Goal: Task Accomplishment & Management: Manage account settings

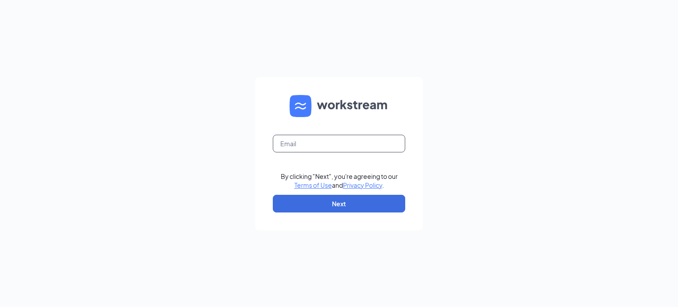
click at [297, 137] on input "text" at bounding box center [339, 144] width 132 height 18
type input "[EMAIL_ADDRESS][DOMAIN_NAME]"
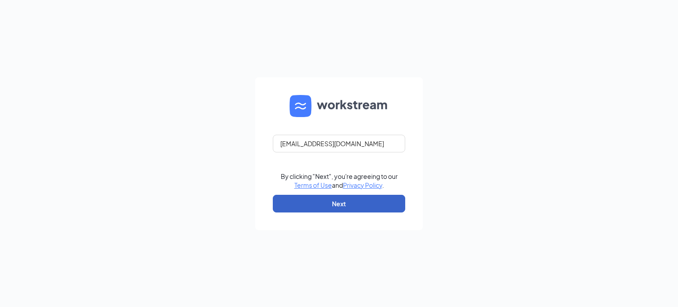
click at [345, 208] on button "Next" at bounding box center [339, 204] width 132 height 18
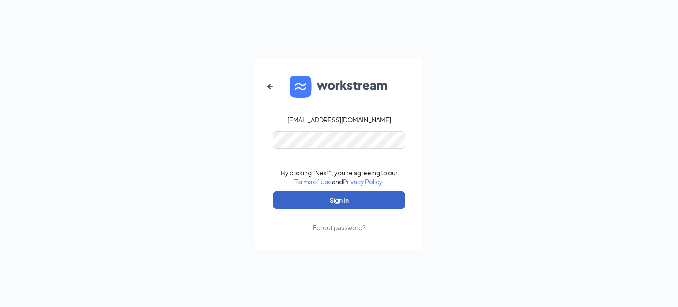
click at [335, 206] on button "Sign In" at bounding box center [339, 200] width 132 height 18
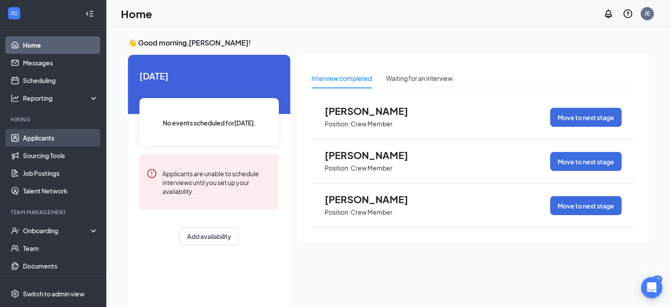
click at [67, 136] on link "Applicants" at bounding box center [60, 138] width 75 height 18
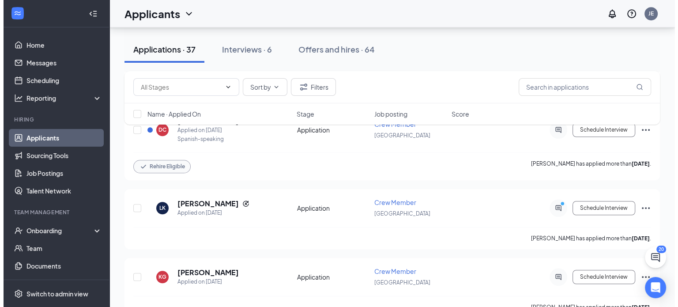
scroll to position [662, 0]
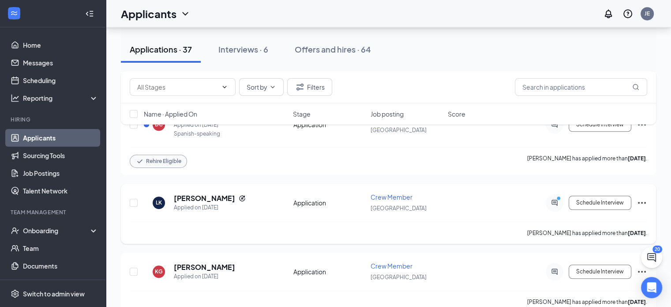
click at [644, 197] on icon "Ellipses" at bounding box center [642, 202] width 11 height 11
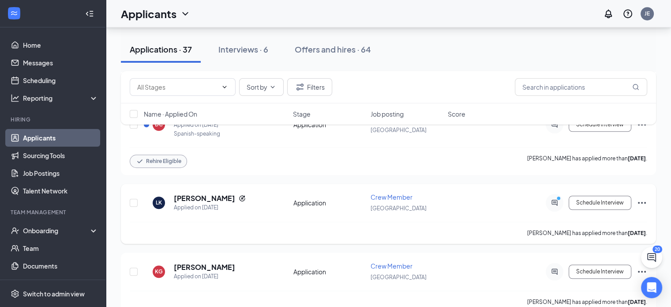
click at [413, 203] on div "Lebanon" at bounding box center [407, 208] width 72 height 10
click at [212, 193] on h5 "Logan Kouns" at bounding box center [204, 198] width 61 height 10
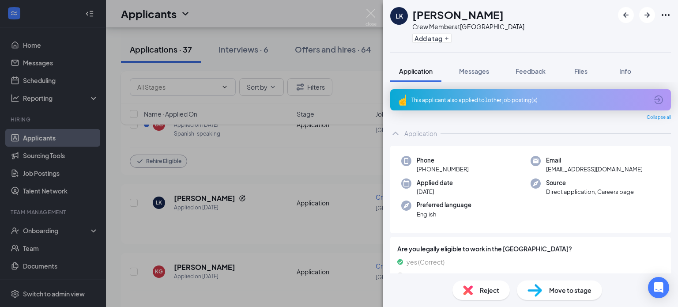
click at [334, 215] on div "LK Logan Kouns Crew Member at Lebanon Add a tag Application Messages Feedback F…" at bounding box center [339, 153] width 678 height 307
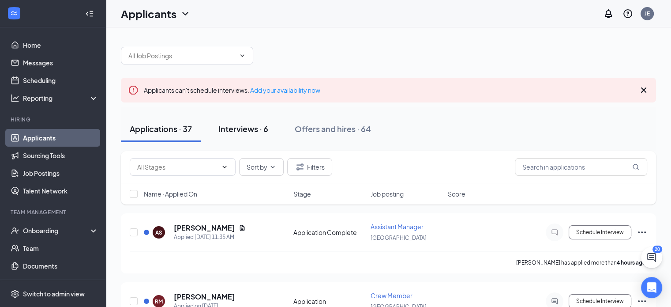
click at [254, 124] on div "Interviews · 6" at bounding box center [243, 128] width 50 height 11
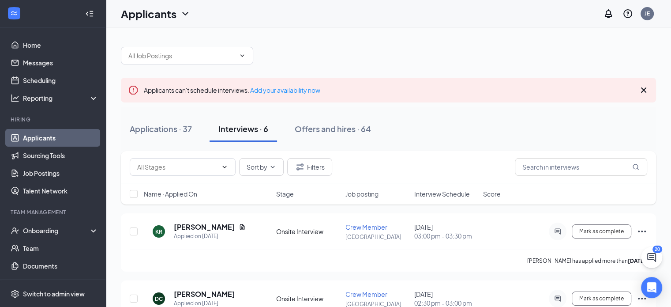
click at [647, 90] on icon "Cross" at bounding box center [643, 90] width 11 height 11
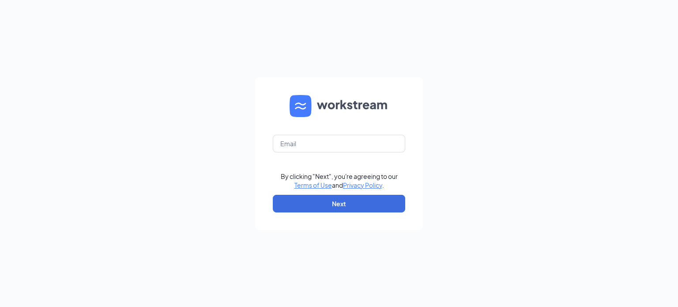
click at [304, 166] on form "By clicking "Next", you're agreeing to our Terms of Use and Privacy Policy . Ne…" at bounding box center [339, 153] width 168 height 153
click at [295, 146] on input "text" at bounding box center [339, 144] width 132 height 18
type input "[EMAIL_ADDRESS][DOMAIN_NAME]"
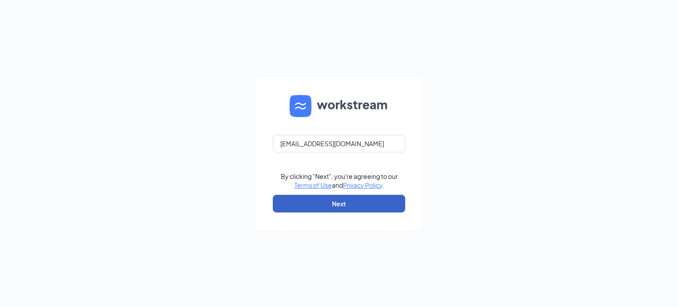
click at [330, 202] on button "Next" at bounding box center [339, 204] width 132 height 18
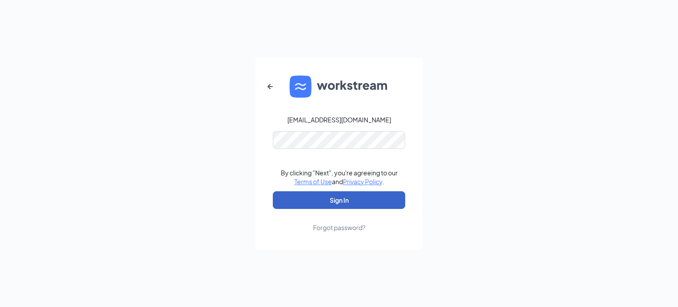
click at [335, 200] on button "Sign In" at bounding box center [339, 200] width 132 height 18
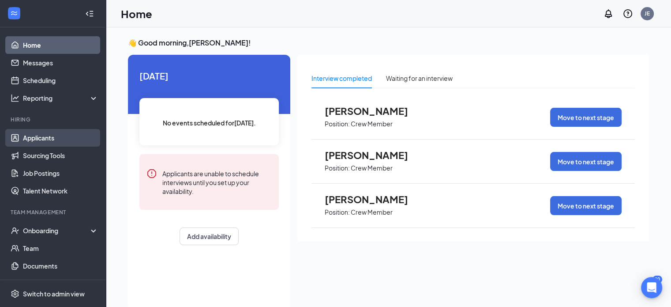
click at [68, 141] on link "Applicants" at bounding box center [60, 138] width 75 height 18
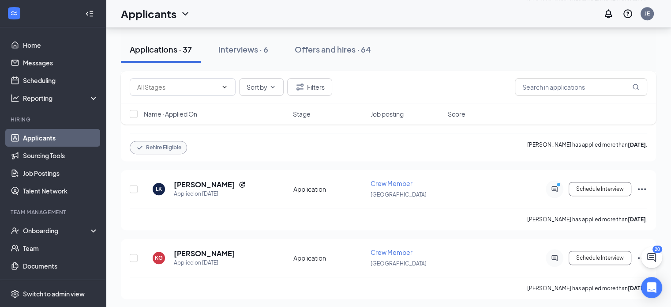
scroll to position [681, 0]
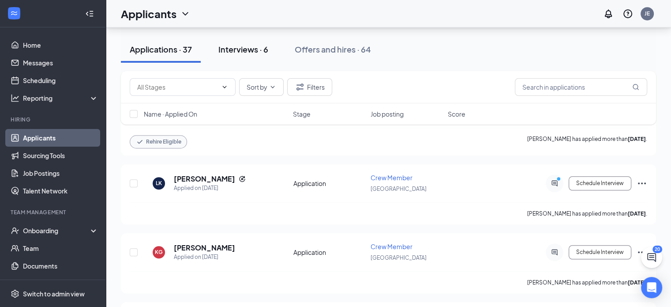
click at [255, 53] on div "Interviews · 6" at bounding box center [243, 49] width 50 height 11
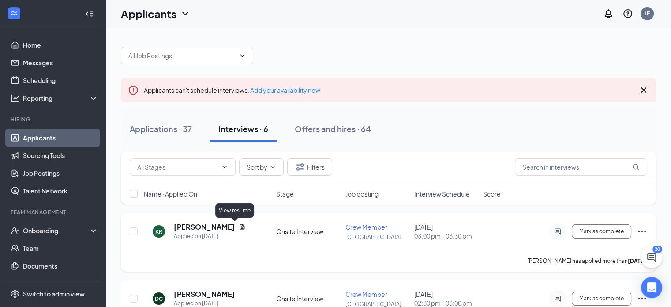
click at [240, 226] on icon "Document" at bounding box center [242, 227] width 5 height 6
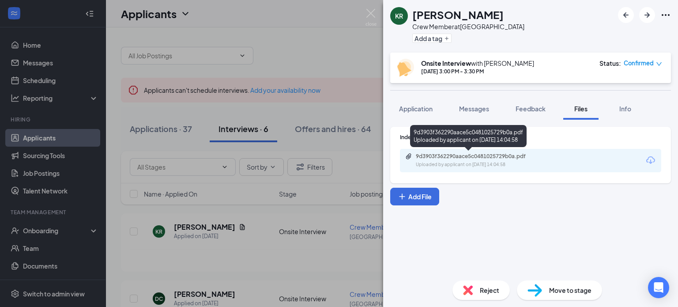
click at [529, 158] on div "9d3903f362290aace5c0481025729b0a.pdf" at bounding box center [478, 156] width 124 height 7
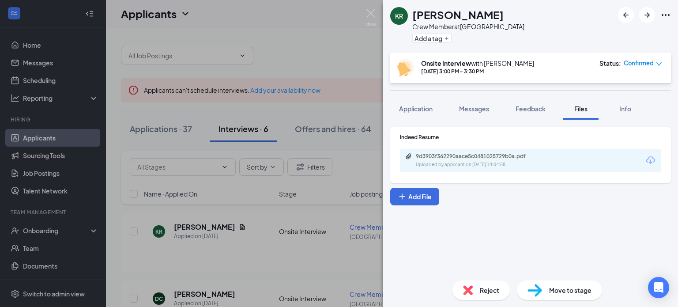
click at [372, 10] on img at bounding box center [370, 17] width 11 height 17
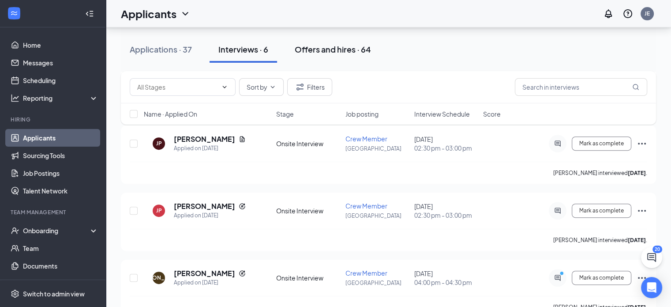
scroll to position [297, 0]
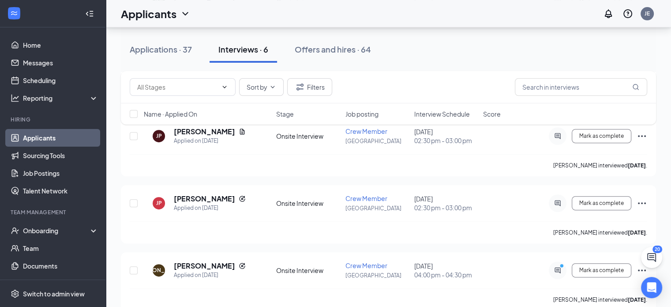
drag, startPoint x: 306, startPoint y: 58, endPoint x: 318, endPoint y: 30, distance: 30.1
click at [318, 30] on div "Applications · 37 Interviews · 6 Offers and hires · 64" at bounding box center [388, 49] width 535 height 44
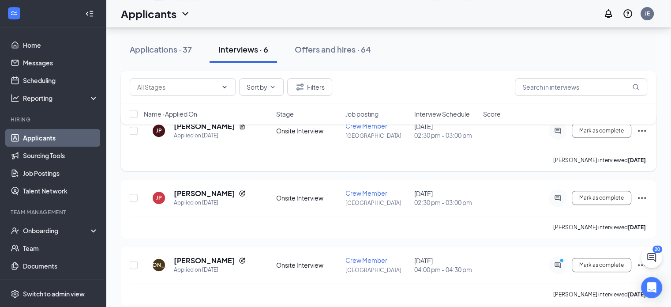
scroll to position [310, 0]
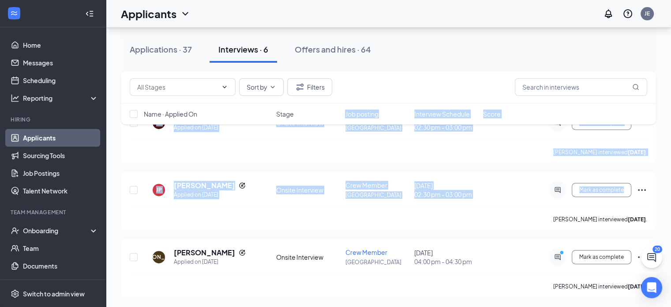
drag, startPoint x: 265, startPoint y: 222, endPoint x: 311, endPoint y: 98, distance: 131.8
click at [311, 98] on div "Sort by Filters Name · Applied On Stage Job posting Interview Schedule Score KR…" at bounding box center [388, 69] width 535 height 456
click at [368, 40] on button "Offers and hires · 64" at bounding box center [333, 49] width 94 height 26
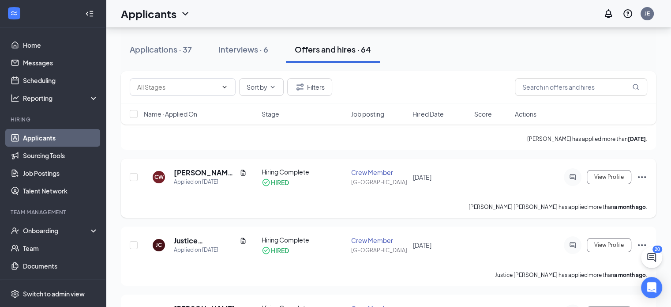
scroll to position [123, 0]
drag, startPoint x: 349, startPoint y: 157, endPoint x: 346, endPoint y: 153, distance: 4.7
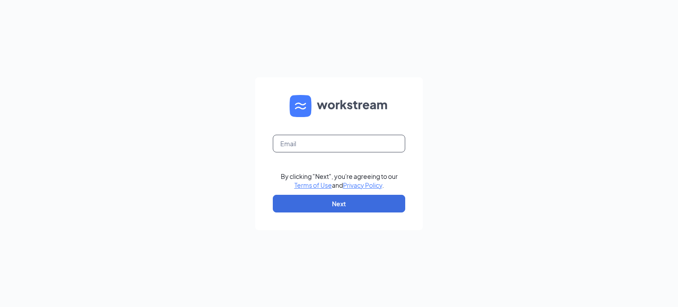
click at [293, 139] on input "text" at bounding box center [339, 144] width 132 height 18
type input "[EMAIL_ADDRESS][DOMAIN_NAME]"
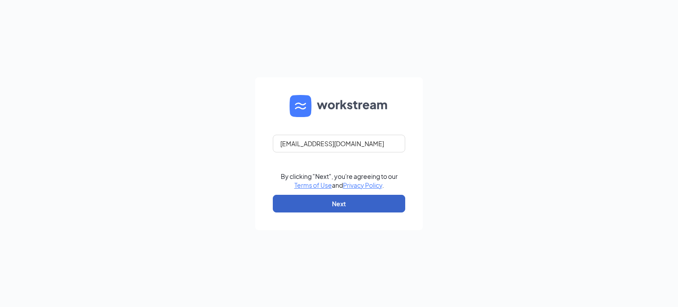
click at [302, 199] on button "Next" at bounding box center [339, 204] width 132 height 18
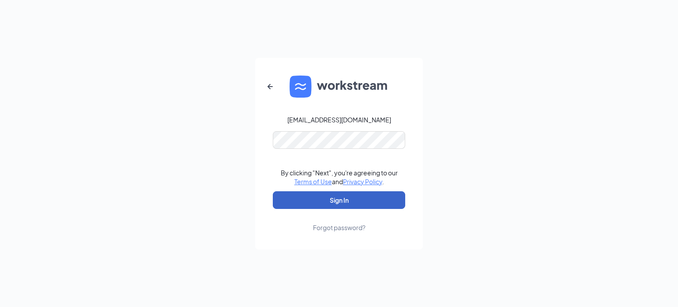
click at [332, 194] on button "Sign In" at bounding box center [339, 200] width 132 height 18
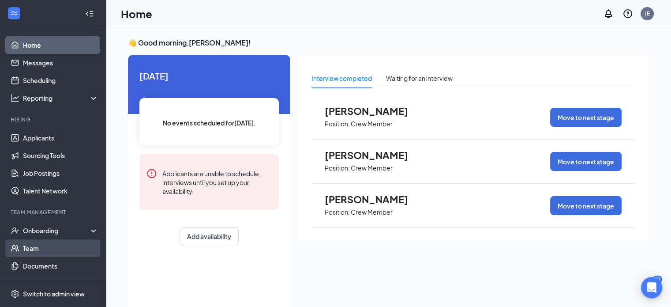
click at [53, 243] on link "Team" at bounding box center [60, 248] width 75 height 18
